Goal: Information Seeking & Learning: Check status

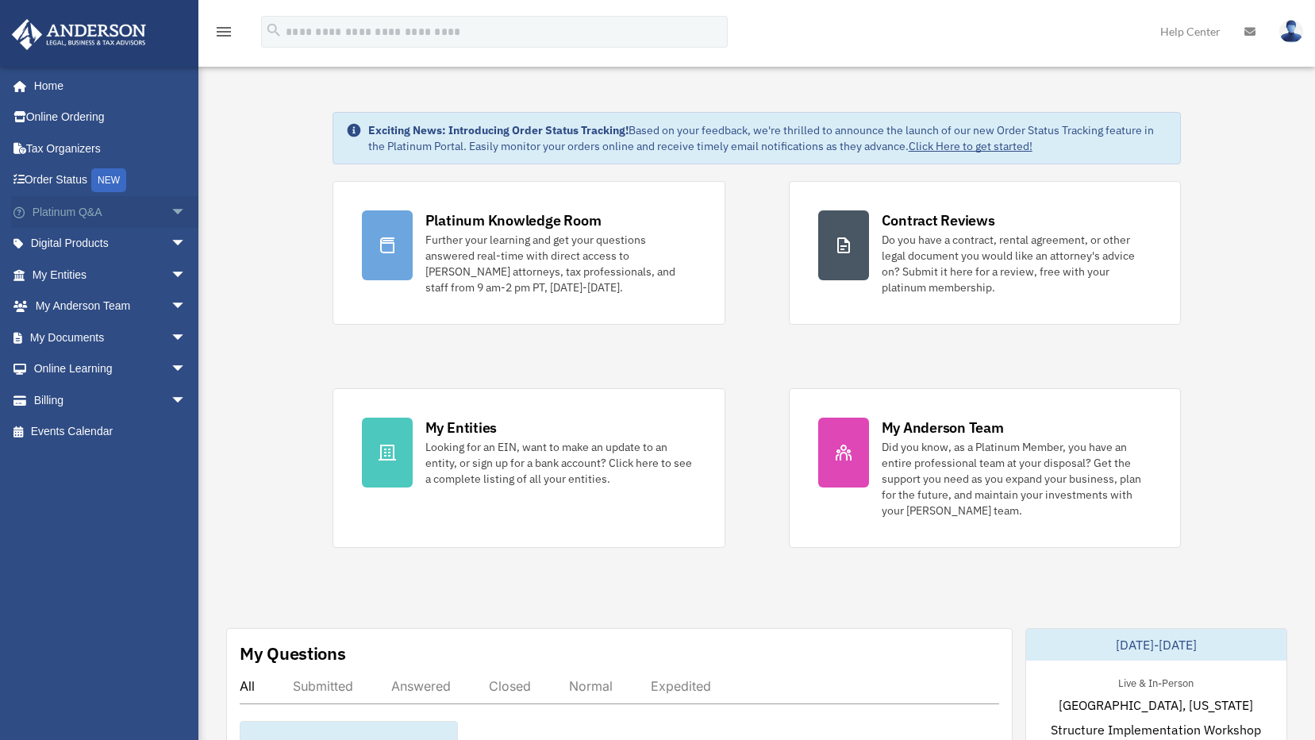
click at [171, 210] on span "arrow_drop_down" at bounding box center [187, 212] width 32 height 33
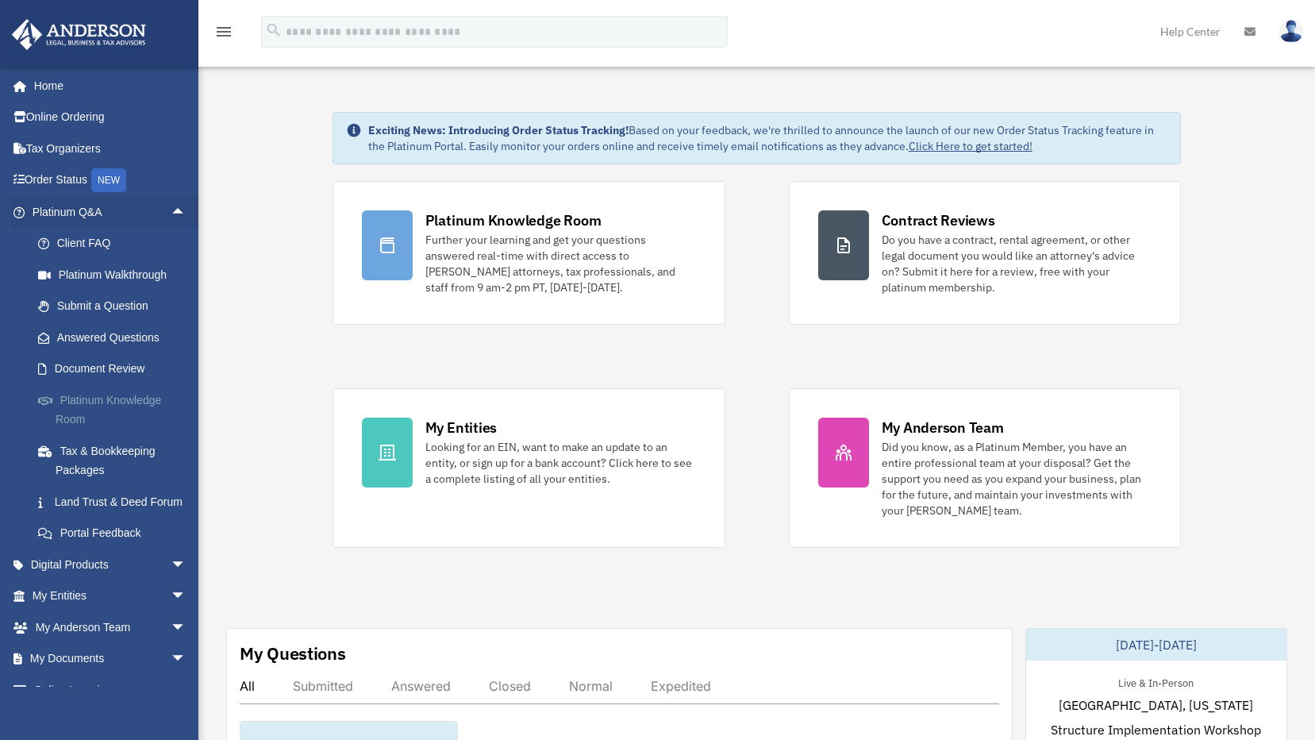
click at [121, 410] on link "Platinum Knowledge Room" at bounding box center [116, 409] width 188 height 51
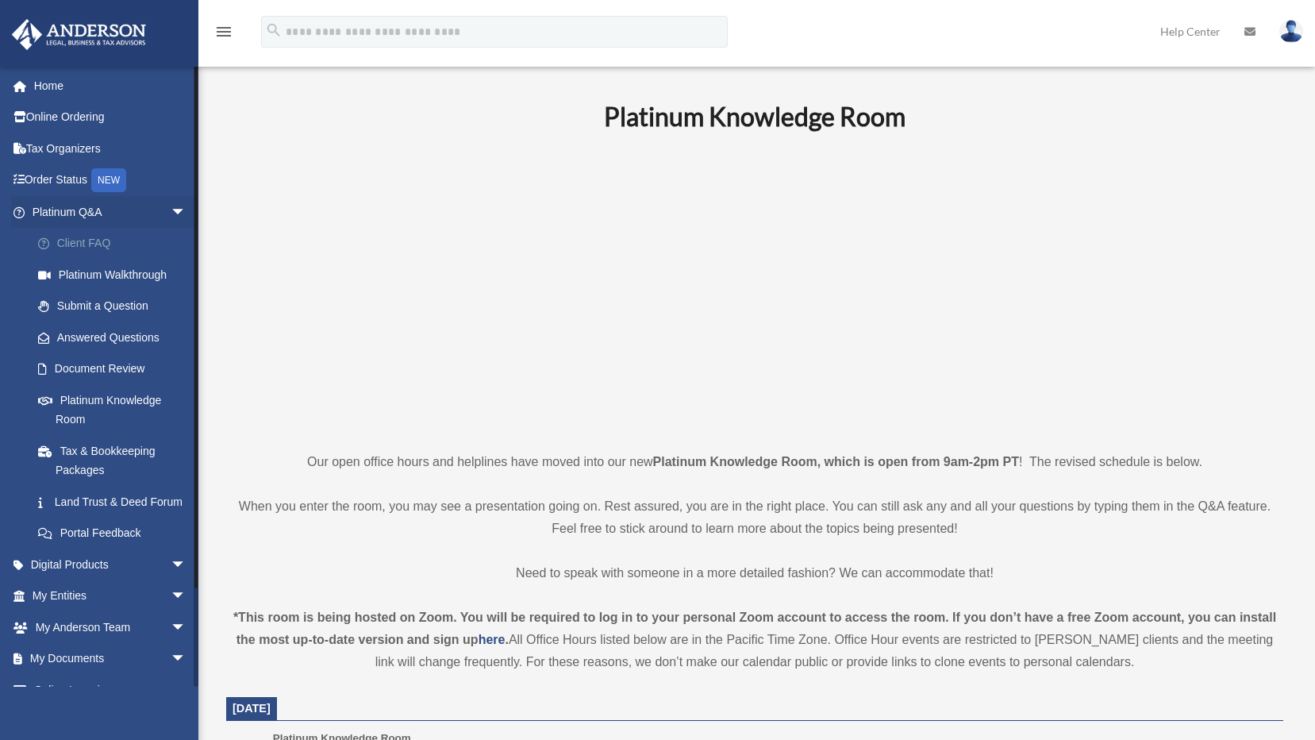
click at [113, 247] on link "Client FAQ" at bounding box center [116, 244] width 188 height 32
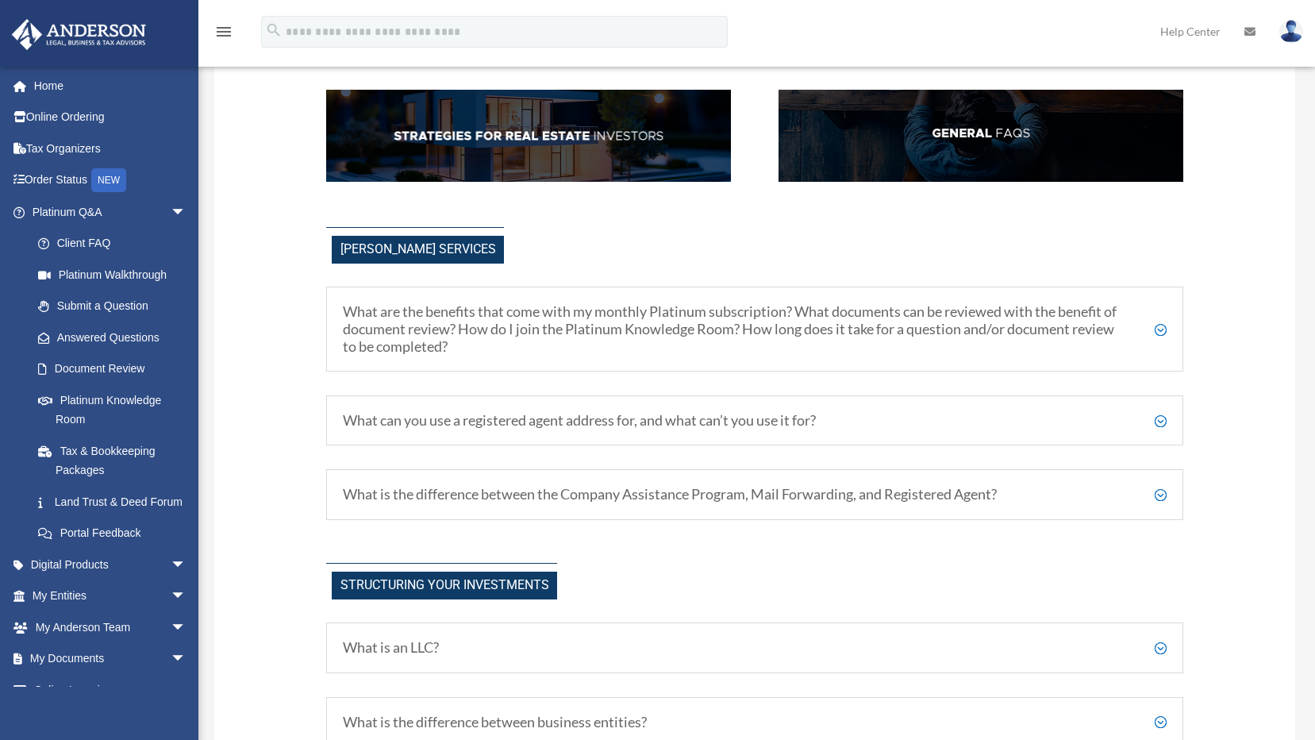
scroll to position [397, 0]
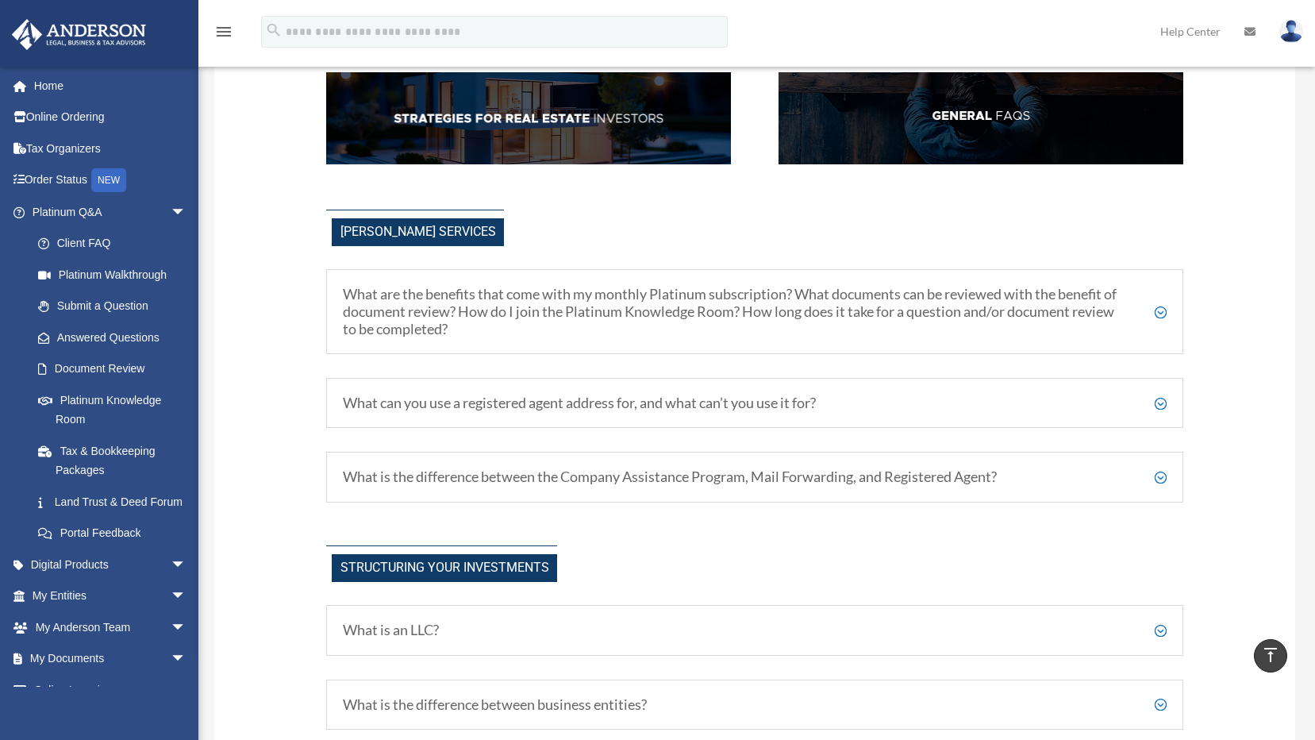
click at [1166, 311] on h5 "What are the benefits that come with my monthly Platinum subscription? What doc…" at bounding box center [755, 312] width 824 height 52
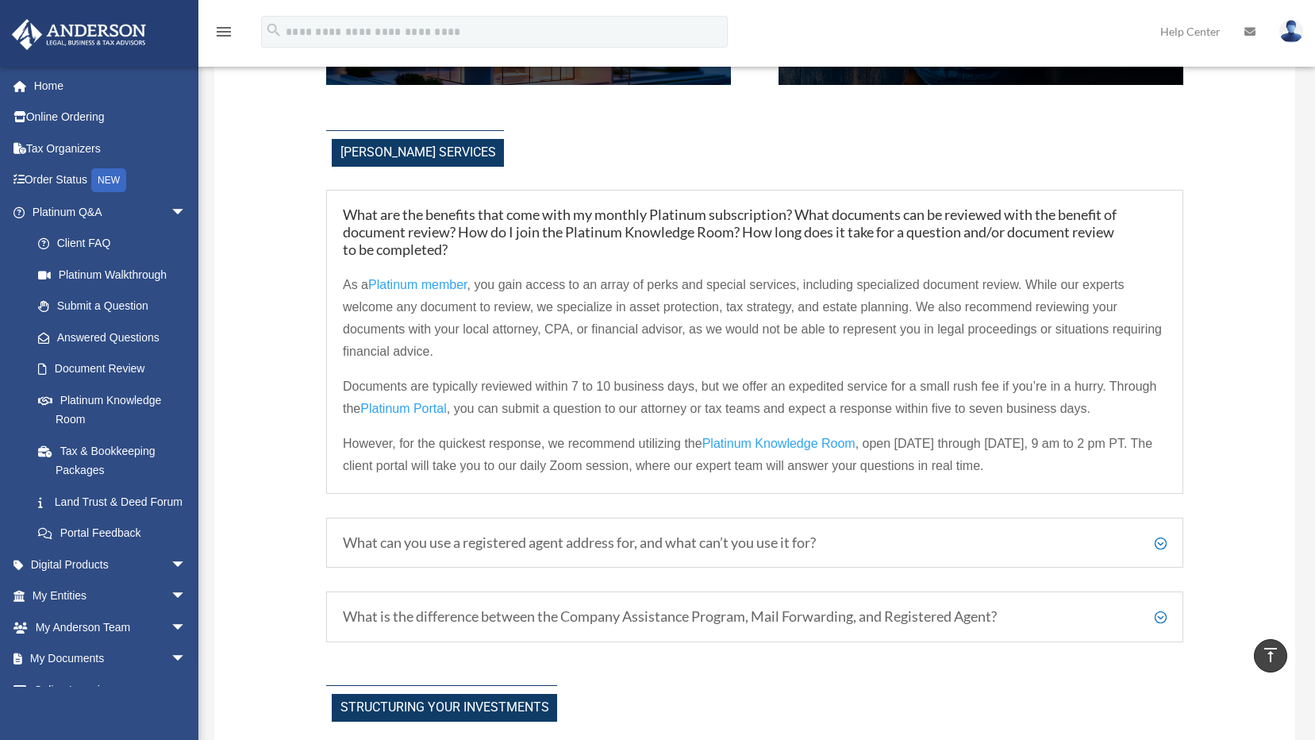
scroll to position [556, 0]
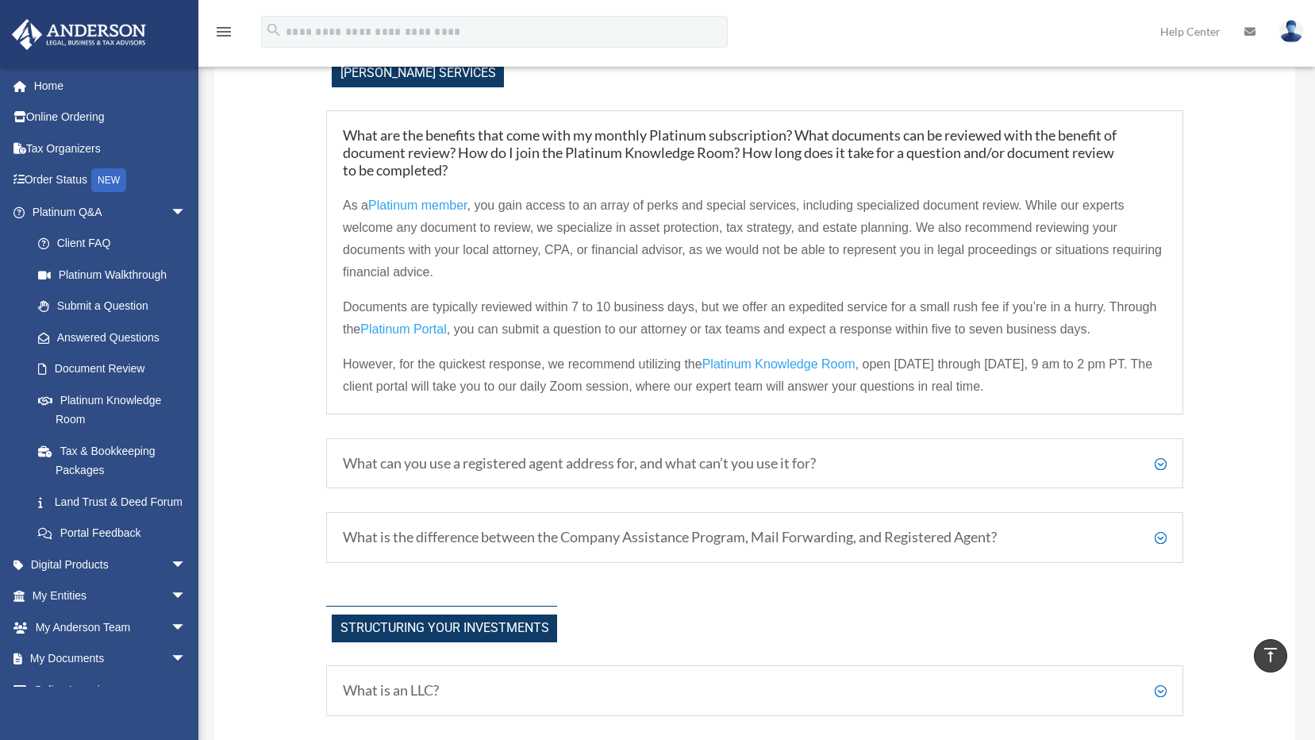
click at [1163, 463] on h5 "What can you use a registered agent address for, and what can’t you use it for?" at bounding box center [755, 463] width 824 height 17
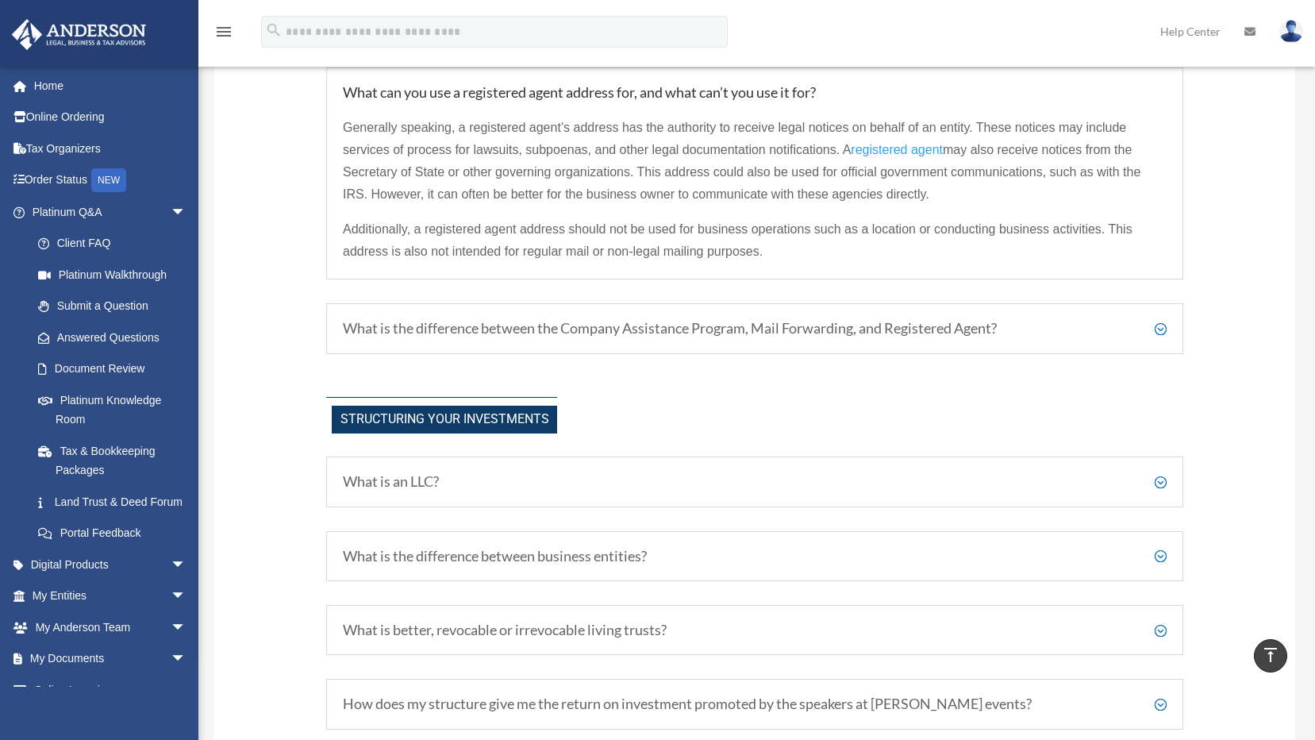
scroll to position [714, 0]
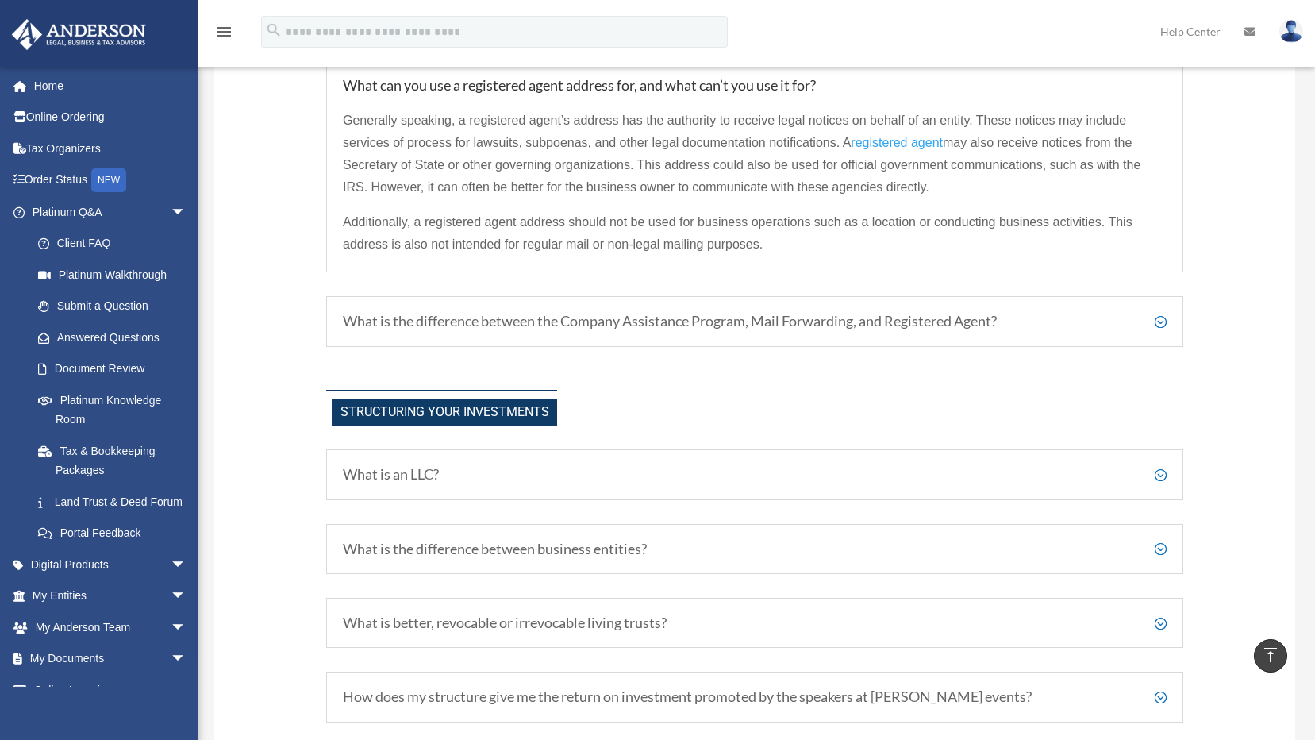
click at [1159, 476] on h5 "What is an LLC?" at bounding box center [755, 474] width 824 height 17
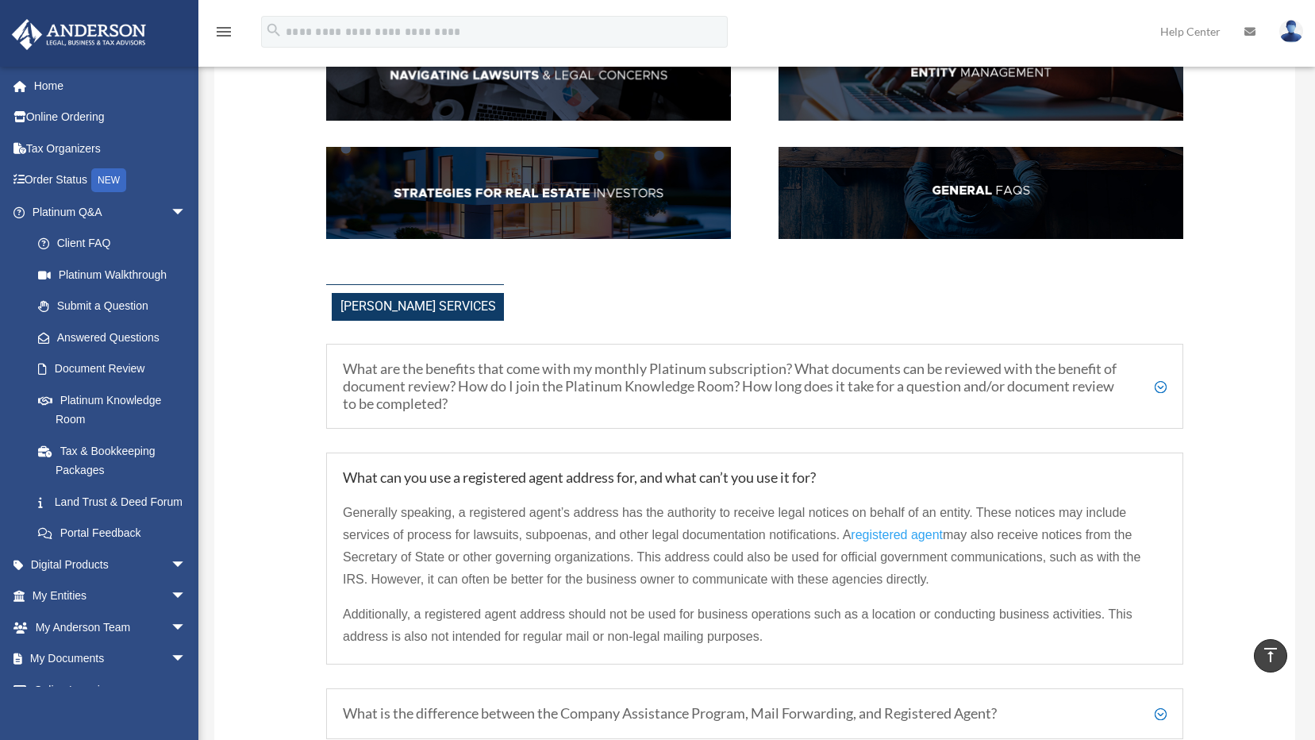
scroll to position [317, 0]
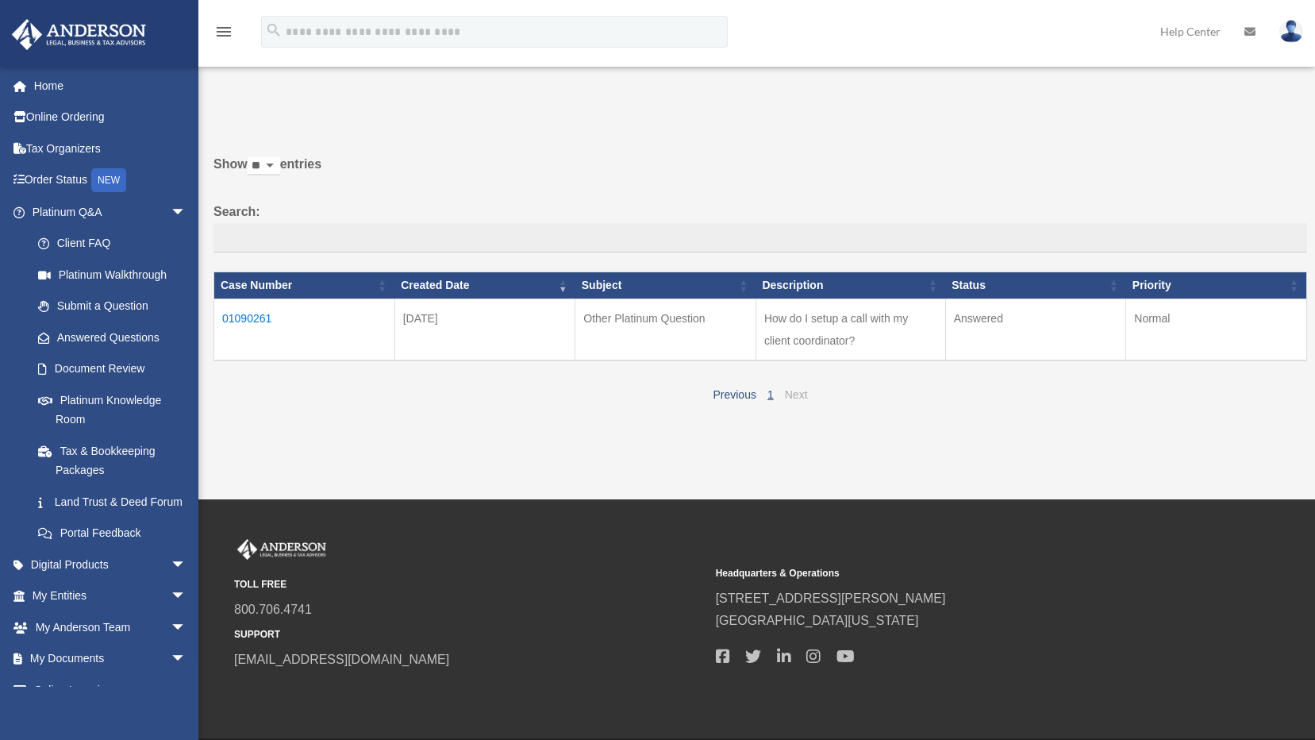
click at [787, 395] on link "Next" at bounding box center [796, 394] width 23 height 13
click at [259, 307] on td "01090261" at bounding box center [304, 330] width 181 height 62
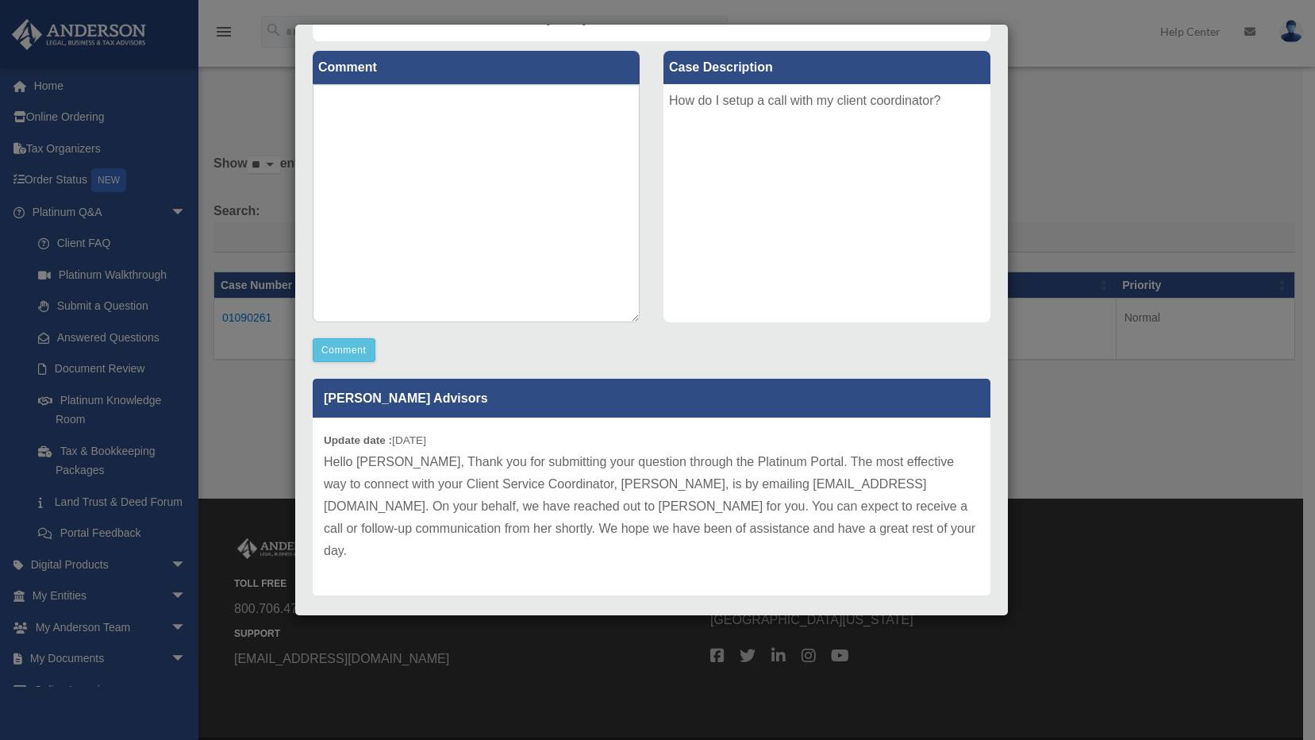
scroll to position [175, 0]
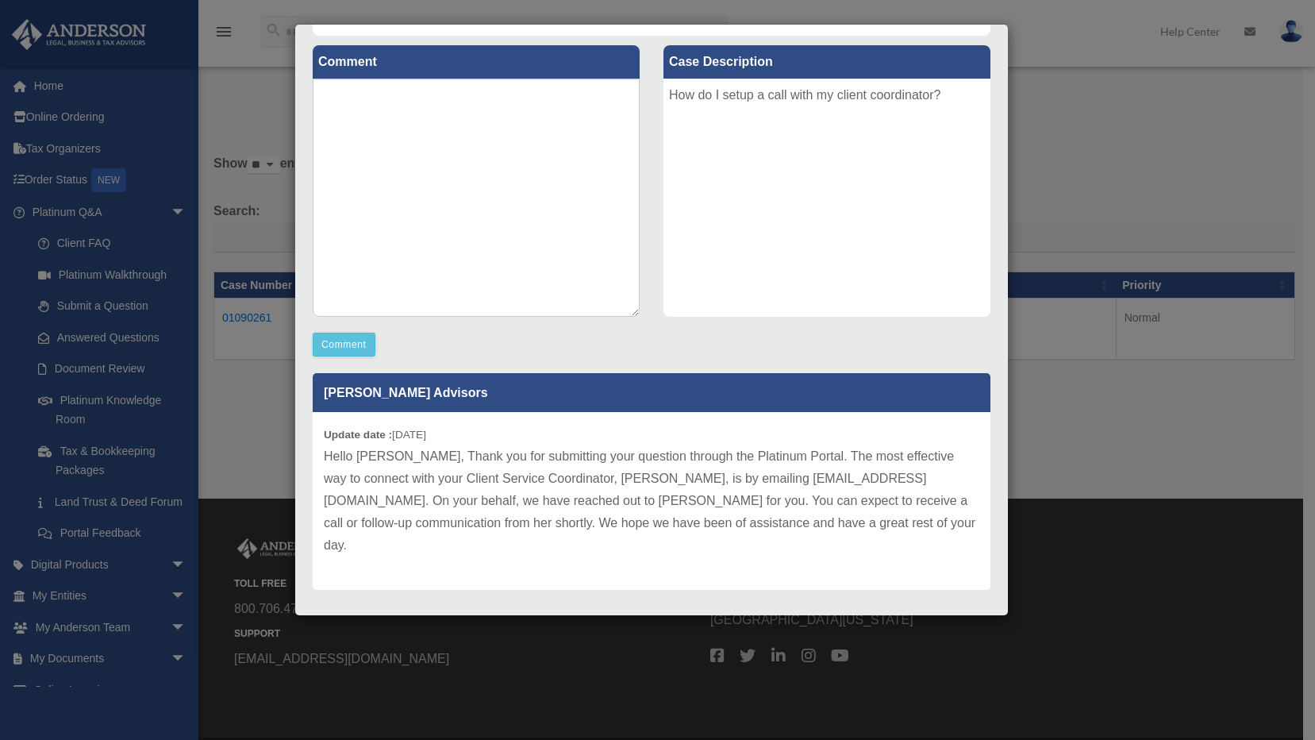
drag, startPoint x: 825, startPoint y: 532, endPoint x: 832, endPoint y: 518, distance: 14.9
click at [832, 518] on p "Hello Mikhail, Thank you for submitting your question through the Platinum Port…" at bounding box center [652, 500] width 656 height 111
drag, startPoint x: 396, startPoint y: 436, endPoint x: 473, endPoint y: 435, distance: 77.0
click at [473, 435] on div "Update date : 08-27-2025 Hello Mikhail, Thank you for submitting your question …" at bounding box center [652, 501] width 678 height 178
click at [214, 438] on div "Case Detail × Other Platinum Question Case Number 01090261 Created Date August …" at bounding box center [657, 370] width 1315 height 740
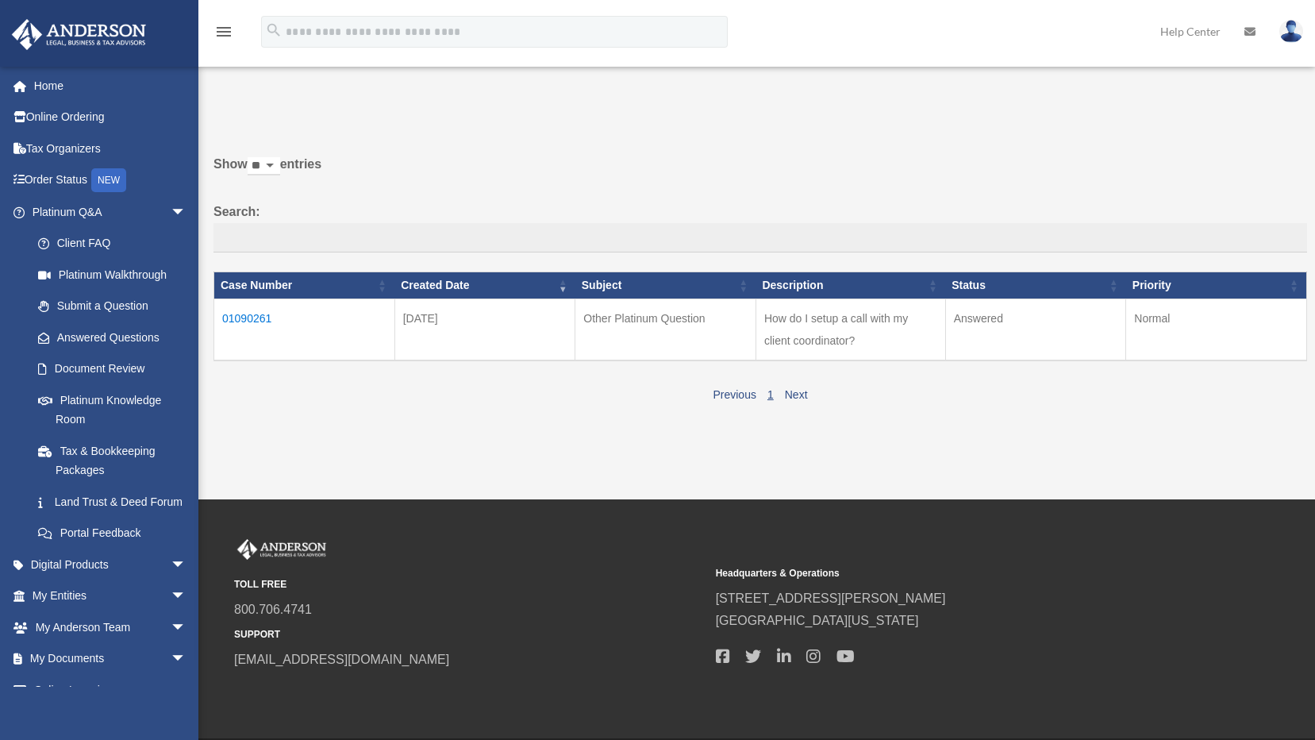
click at [266, 313] on td "01090261" at bounding box center [304, 330] width 181 height 62
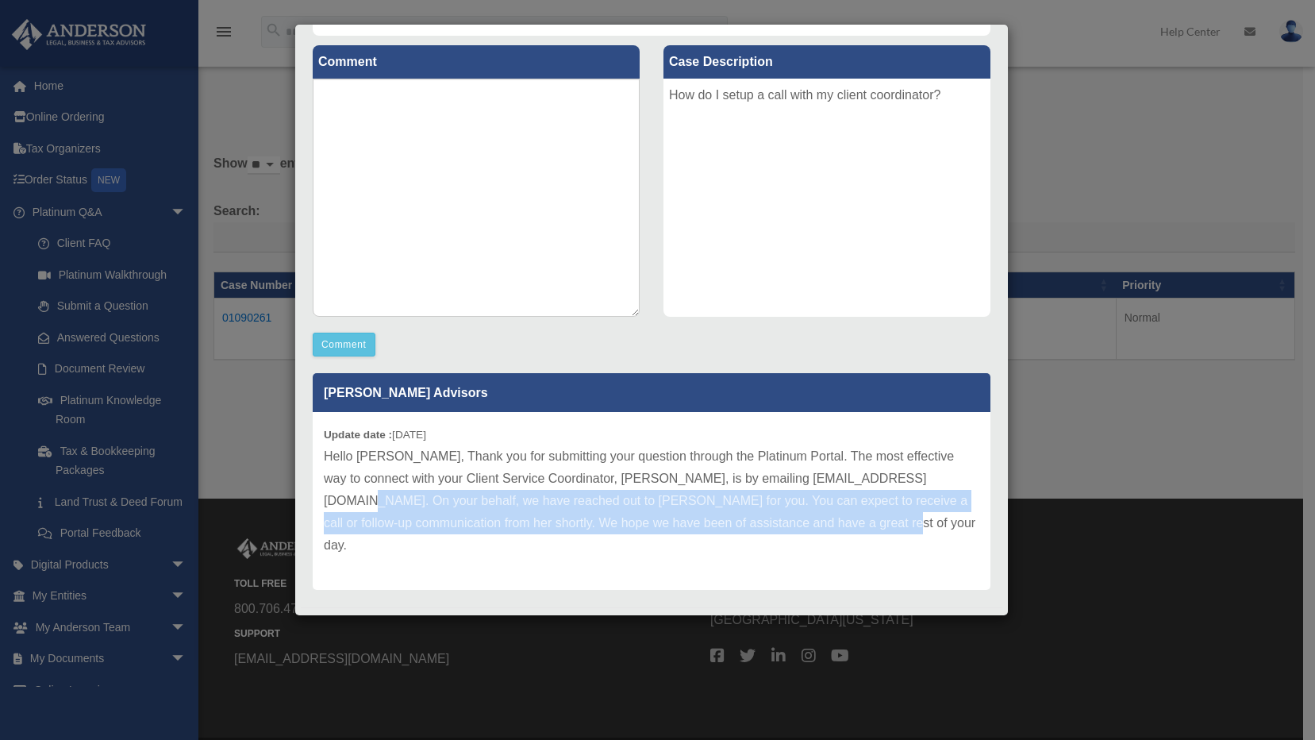
drag, startPoint x: 929, startPoint y: 480, endPoint x: 952, endPoint y: 529, distance: 54.0
click at [952, 529] on p "Hello Mikhail, Thank you for submitting your question through the Platinum Port…" at bounding box center [652, 500] width 656 height 111
click at [234, 432] on div "Case Detail × Other Platinum Question Case Number 01090261 Created Date August …" at bounding box center [657, 370] width 1315 height 740
